Goal: Task Accomplishment & Management: Use online tool/utility

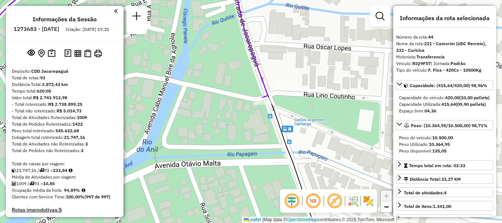
select select "**********"
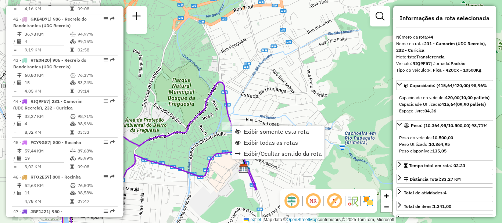
scroll to position [2142, 0]
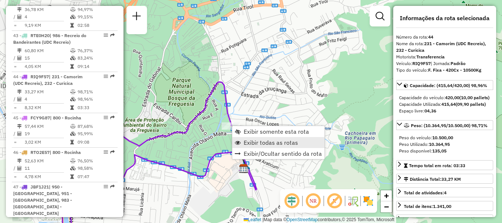
click at [251, 144] on span "Exibir todas as rotas" at bounding box center [271, 143] width 54 height 6
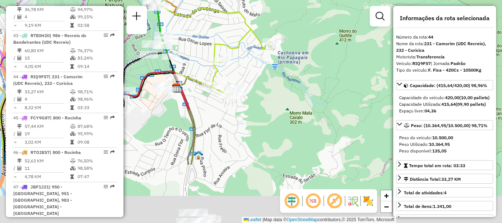
drag, startPoint x: 330, startPoint y: 150, endPoint x: 288, endPoint y: 75, distance: 85.8
click at [288, 75] on div "Janela de atendimento Grade de atendimento Capacidade Transportadoras Veículos …" at bounding box center [251, 111] width 502 height 223
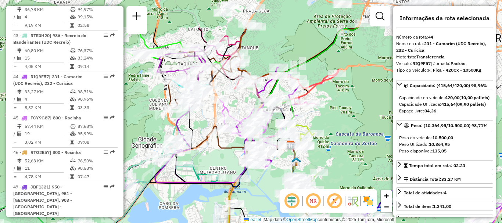
drag, startPoint x: 330, startPoint y: 131, endPoint x: 325, endPoint y: 146, distance: 15.9
click at [333, 145] on div "Janela de atendimento Grade de atendimento Capacidade Transportadoras Veículos …" at bounding box center [251, 111] width 502 height 223
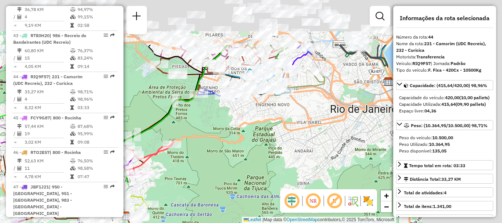
drag, startPoint x: 366, startPoint y: 67, endPoint x: 195, endPoint y: 137, distance: 185.1
click at [195, 137] on div "Janela de atendimento Grade de atendimento Capacidade Transportadoras Veículos …" at bounding box center [251, 111] width 502 height 223
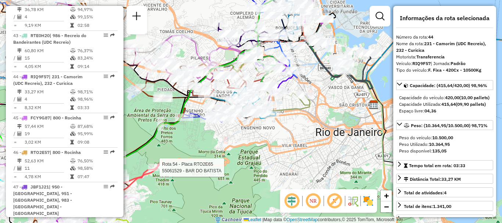
drag, startPoint x: 319, startPoint y: 89, endPoint x: 312, endPoint y: 109, distance: 21.9
click at [310, 109] on icon at bounding box center [284, 98] width 51 height 25
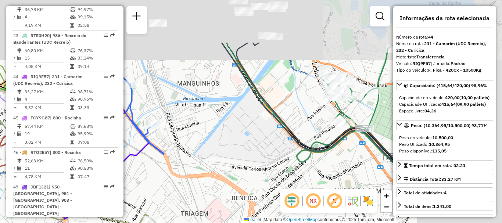
drag, startPoint x: 370, startPoint y: 81, endPoint x: 235, endPoint y: 131, distance: 143.3
click at [227, 146] on div "Rota 54 - Placa RTO2E65 55061529 - BAR DO BATISTA Janela de atendimento Grade d…" at bounding box center [251, 111] width 502 height 223
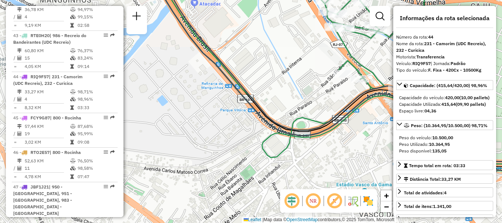
drag, startPoint x: 269, startPoint y: 148, endPoint x: 274, endPoint y: 115, distance: 33.6
click at [292, 89] on div "Rota 54 - Placa RTO2E65 55061529 - BAR DO BATISTA Janela de atendimento Grade d…" at bounding box center [251, 111] width 502 height 223
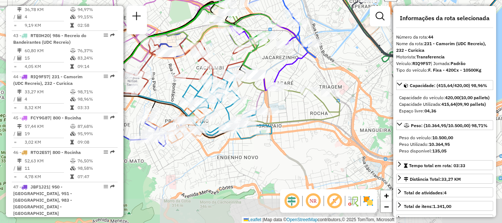
drag, startPoint x: 251, startPoint y: 140, endPoint x: 363, endPoint y: 76, distance: 128.5
click at [363, 76] on div "Rota 54 - Placa RTO2E65 55061529 - BAR DO BATISTA Janela de atendimento Grade d…" at bounding box center [251, 111] width 502 height 223
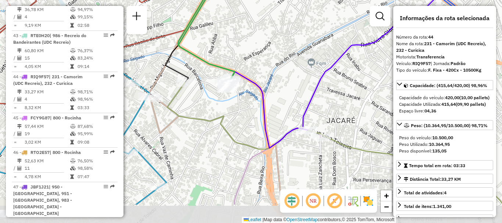
drag, startPoint x: 284, startPoint y: 166, endPoint x: 239, endPoint y: 126, distance: 60.7
click at [239, 126] on div "Rota 54 - Placa RTO2E65 55061529 - BAR DO BATISTA Janela de atendimento Grade d…" at bounding box center [251, 111] width 502 height 223
